Goal: Information Seeking & Learning: Learn about a topic

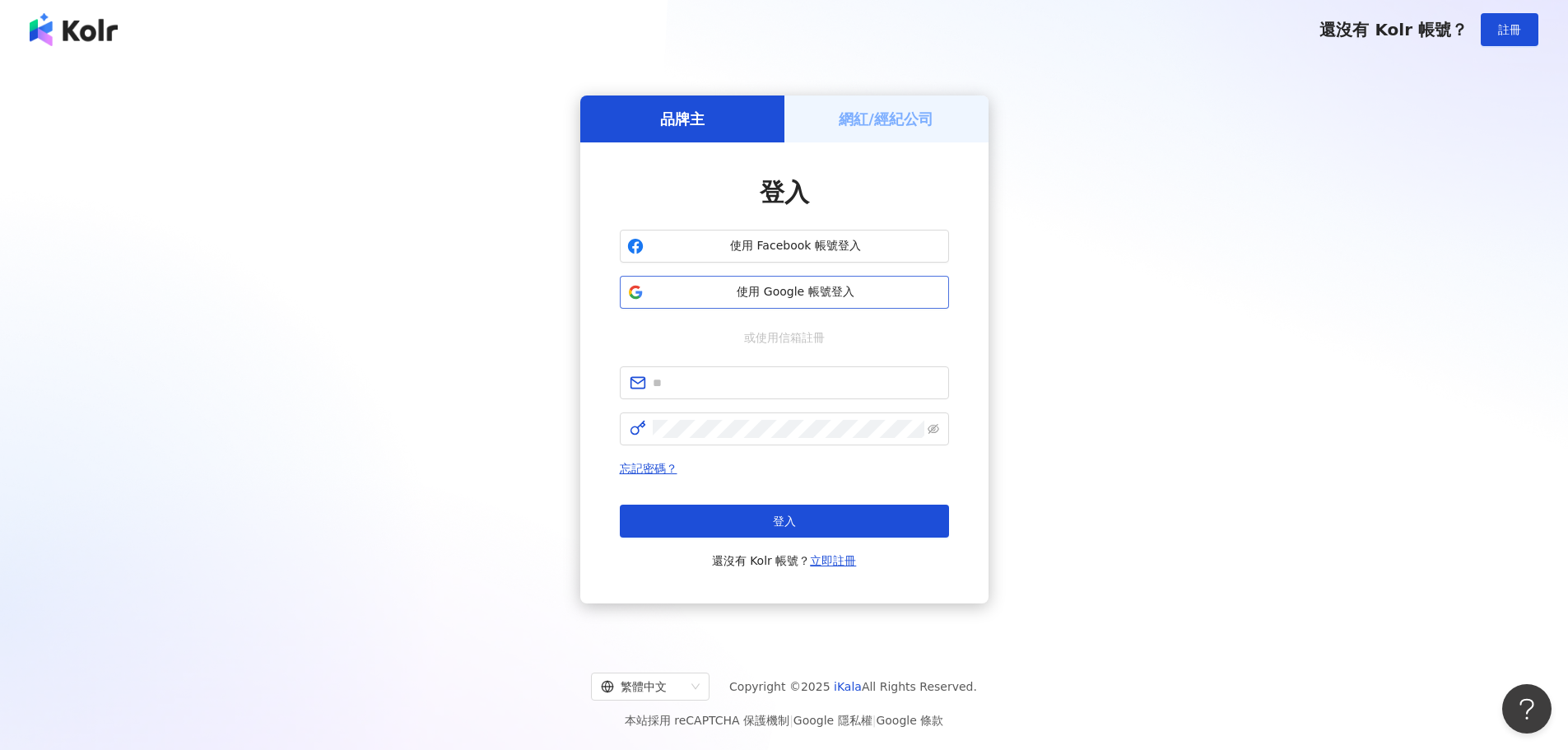
click at [791, 294] on span "使用 Google 帳號登入" at bounding box center [796, 292] width 291 height 17
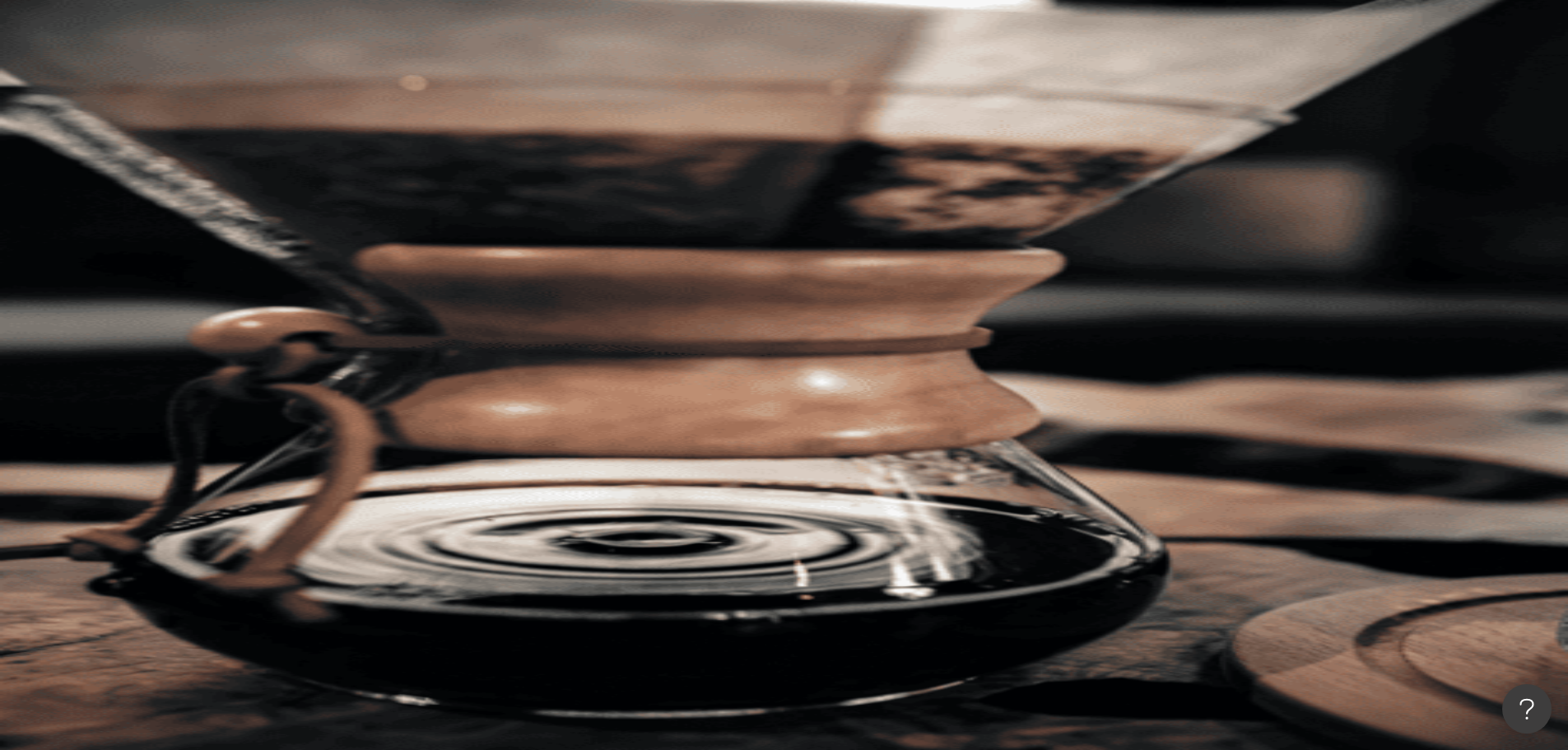
paste input "**********"
type input "**********"
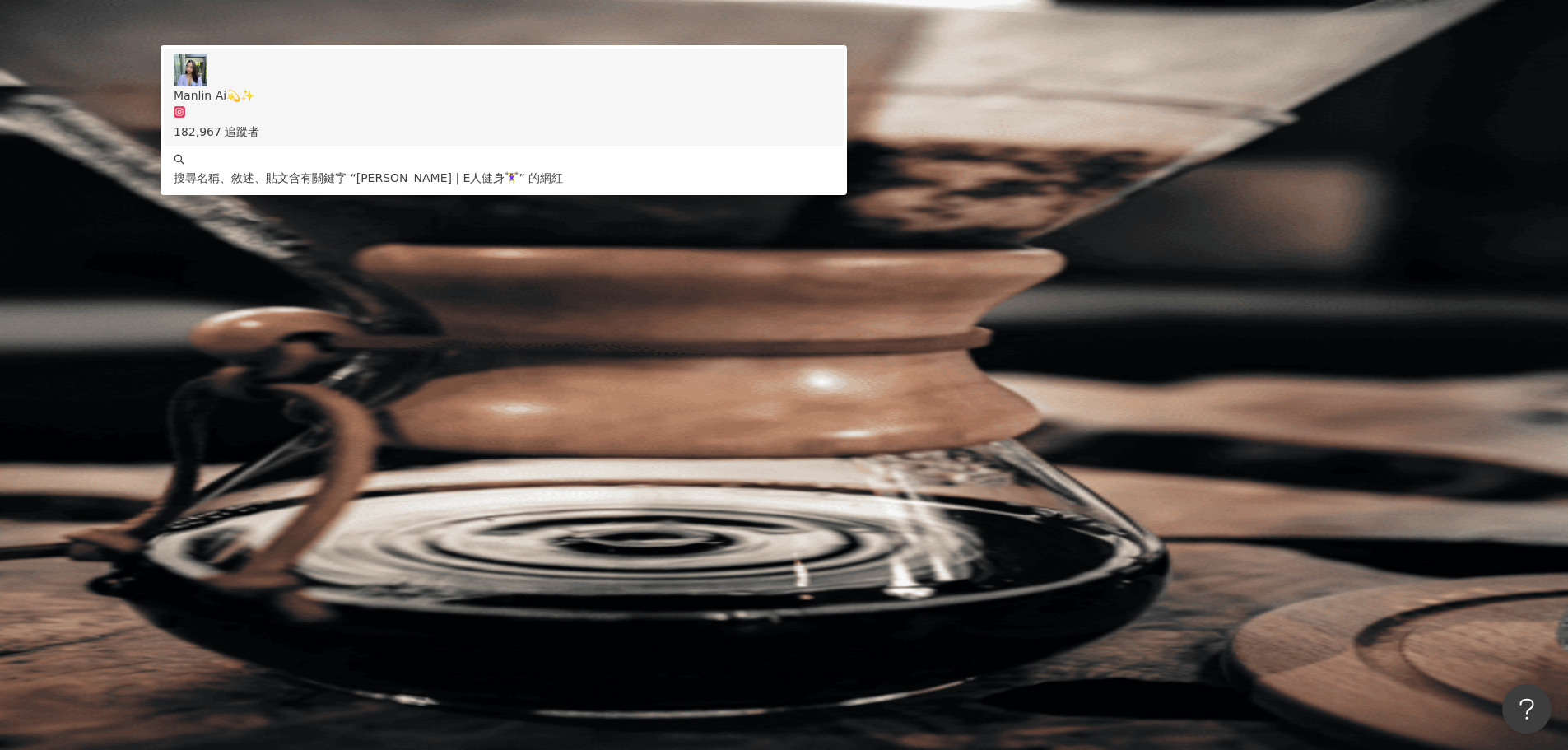
click at [696, 105] on span "Manlin Ai💫✨" at bounding box center [504, 96] width 660 height 18
